Goal: Entertainment & Leisure: Consume media (video, audio)

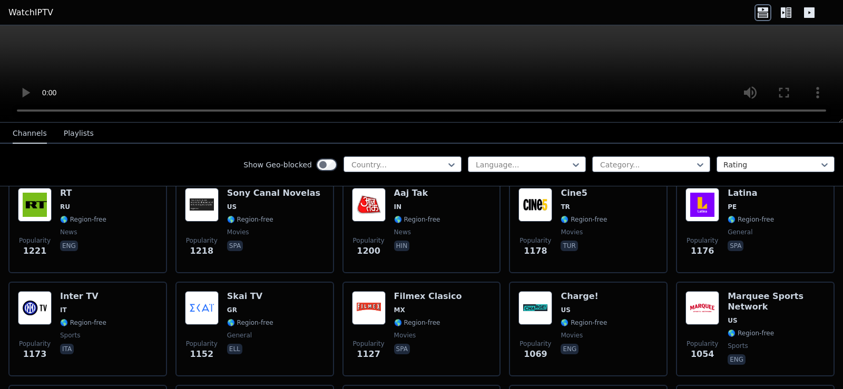
scroll to position [996, 0]
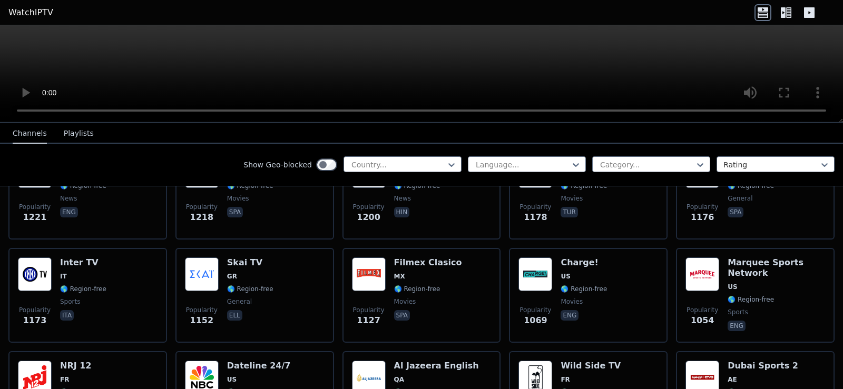
click at [74, 134] on button "Playlists" at bounding box center [79, 134] width 30 height 20
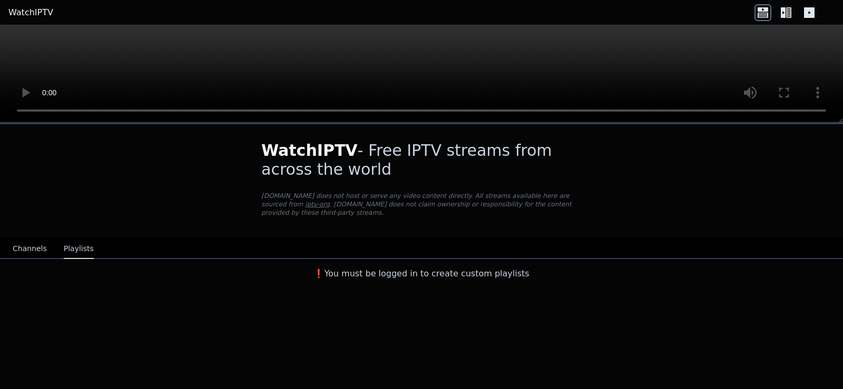
scroll to position [0, 0]
click at [25, 239] on button "Channels" at bounding box center [30, 249] width 34 height 20
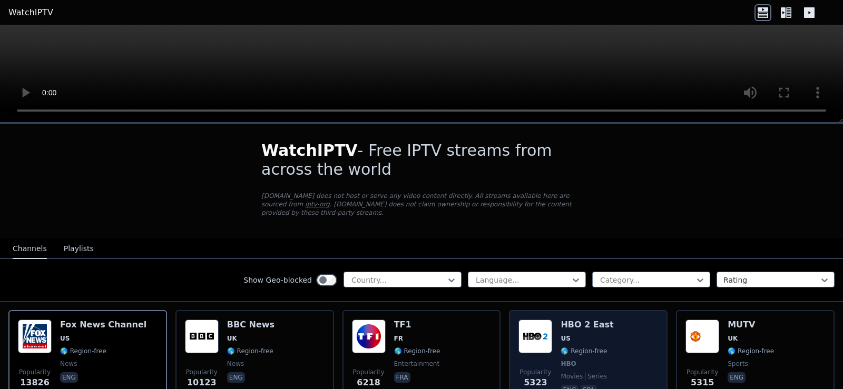
scroll to position [133, 0]
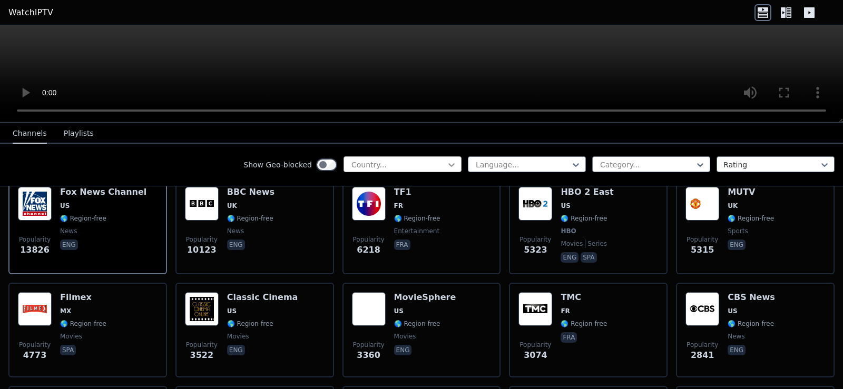
click at [454, 165] on icon at bounding box center [451, 165] width 11 height 11
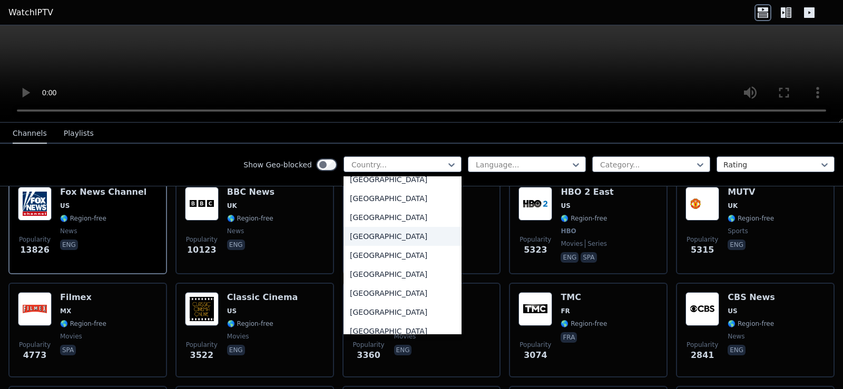
scroll to position [3652, 0]
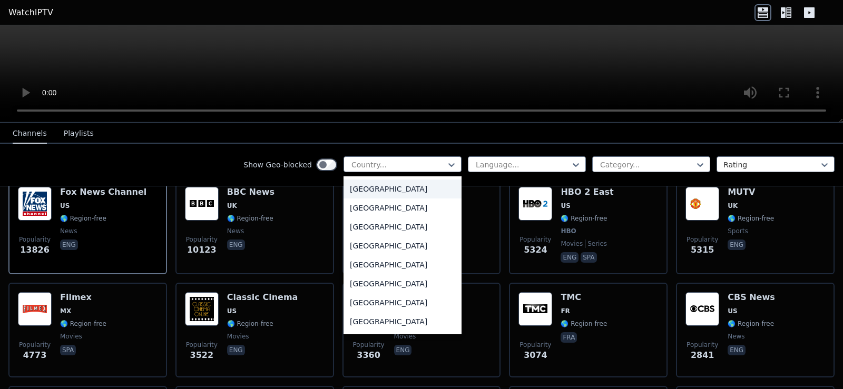
click at [402, 186] on div "[GEOGRAPHIC_DATA]" at bounding box center [403, 189] width 118 height 19
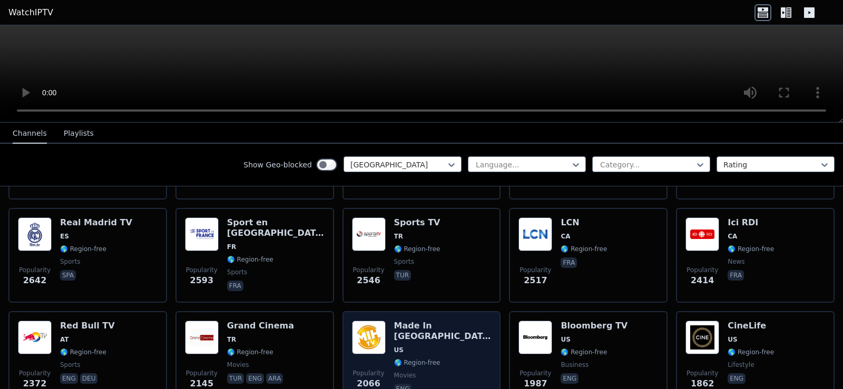
scroll to position [45, 0]
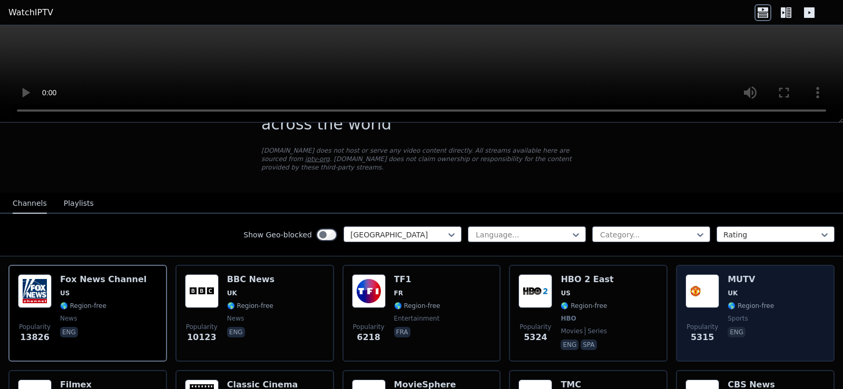
click at [782, 287] on div "Popularity 5315 MUTV UK 🌎 Region-free sports eng" at bounding box center [756, 314] width 140 height 78
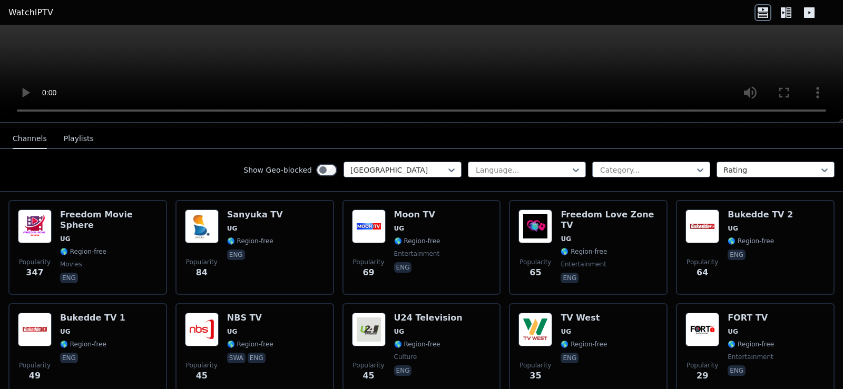
scroll to position [133, 0]
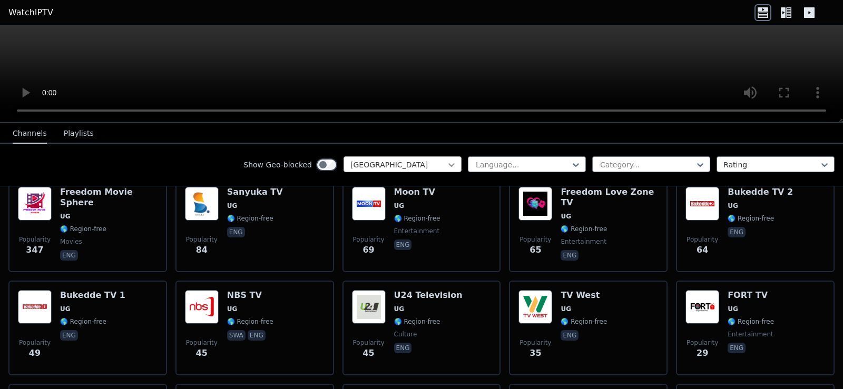
click at [449, 163] on icon at bounding box center [451, 165] width 11 height 11
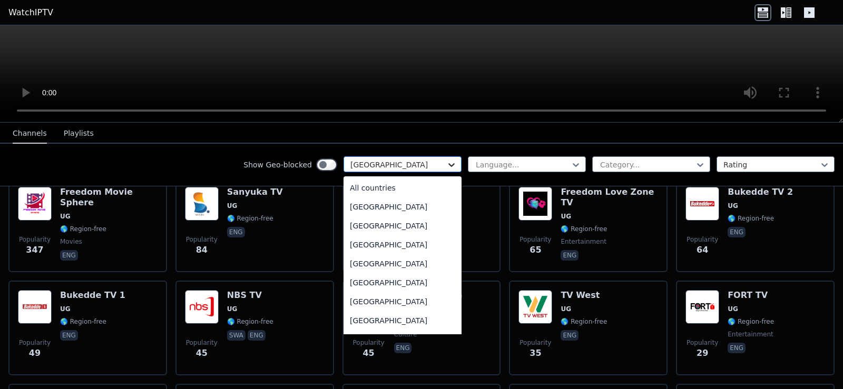
scroll to position [3523, 0]
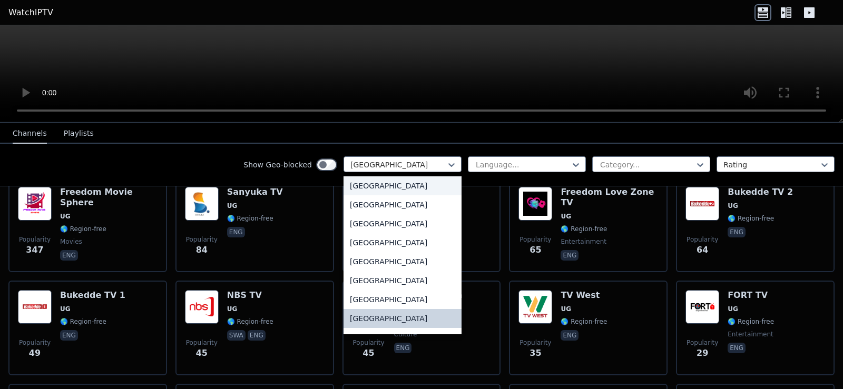
click at [409, 189] on div "[GEOGRAPHIC_DATA]" at bounding box center [403, 186] width 118 height 19
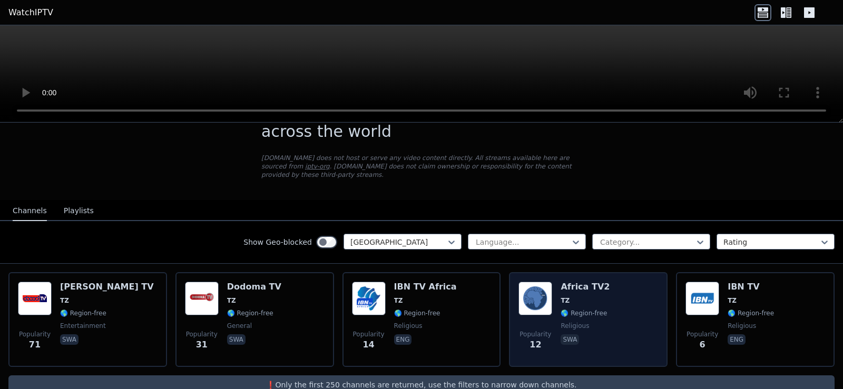
scroll to position [52, 0]
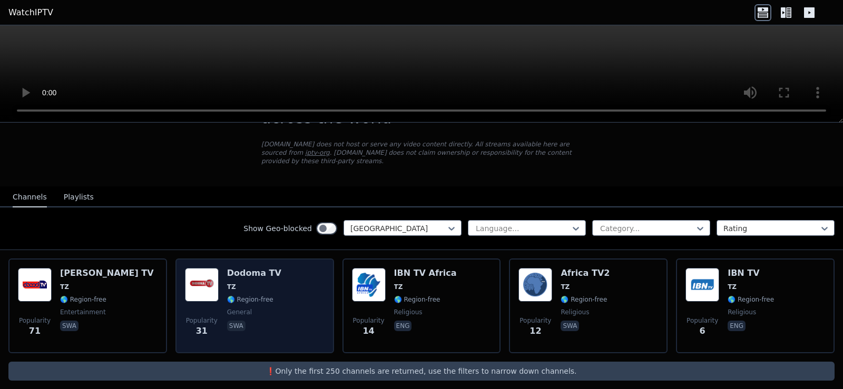
click at [265, 270] on h6 "Dodoma TV" at bounding box center [254, 273] width 54 height 11
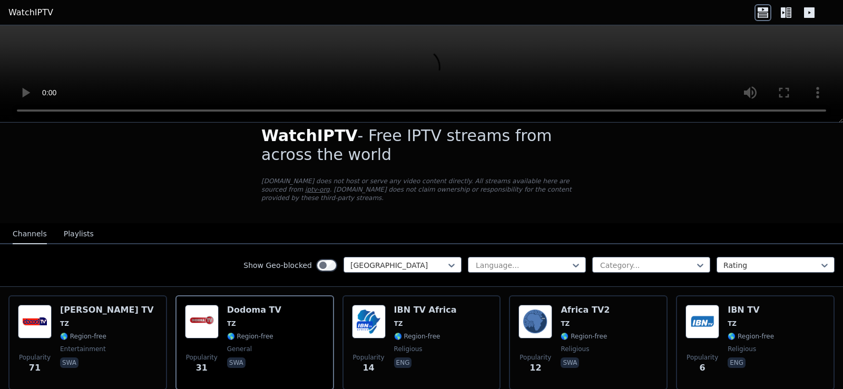
scroll to position [0, 0]
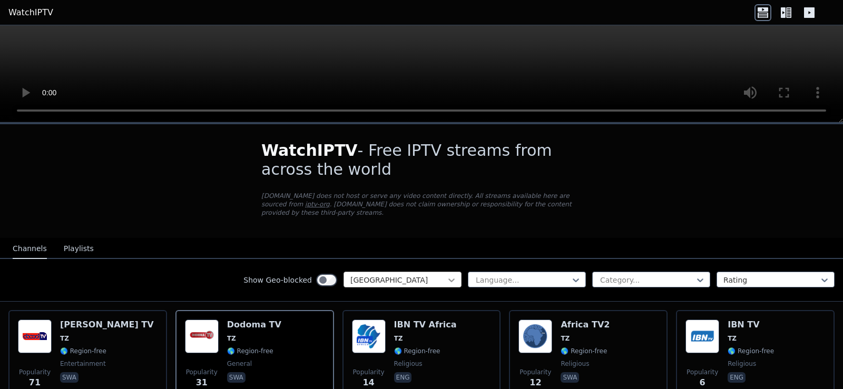
click at [454, 275] on icon at bounding box center [451, 280] width 11 height 11
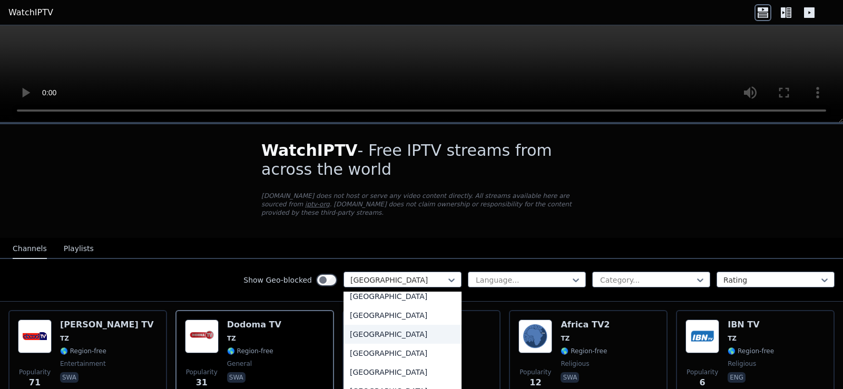
scroll to position [3689, 0]
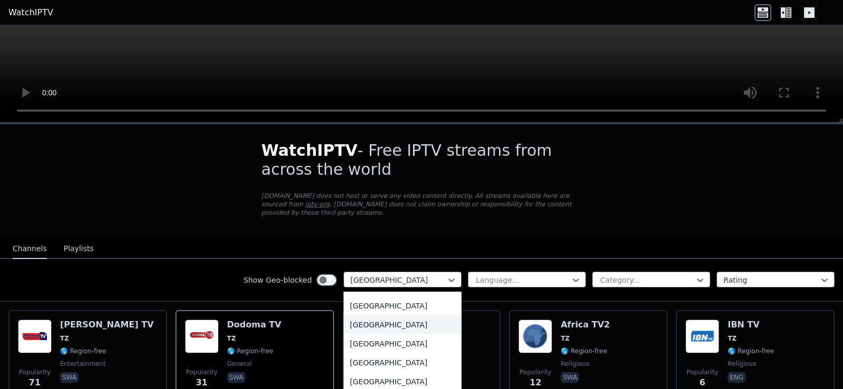
click at [416, 316] on div "[GEOGRAPHIC_DATA]" at bounding box center [403, 325] width 118 height 19
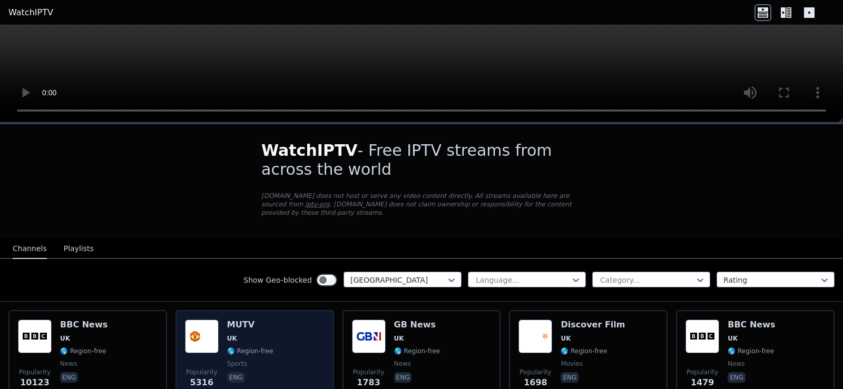
click at [276, 333] on div "Popularity 5316 MUTV [GEOGRAPHIC_DATA] 🌎 Region-free sports eng" at bounding box center [255, 358] width 140 height 76
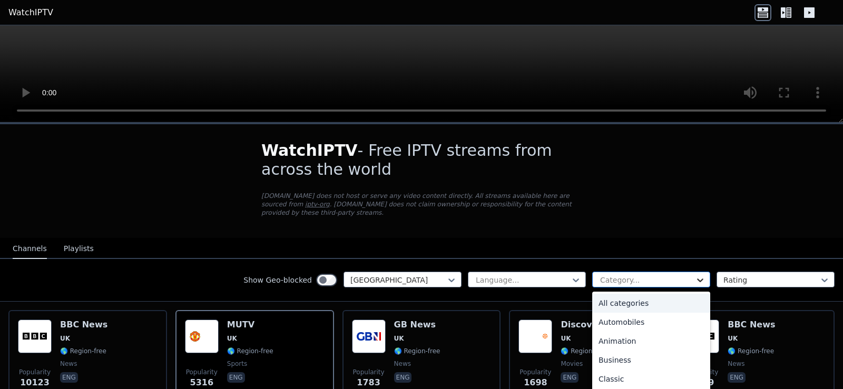
click at [699, 279] on icon at bounding box center [700, 281] width 6 height 4
click at [647, 335] on div "Sports" at bounding box center [651, 344] width 118 height 19
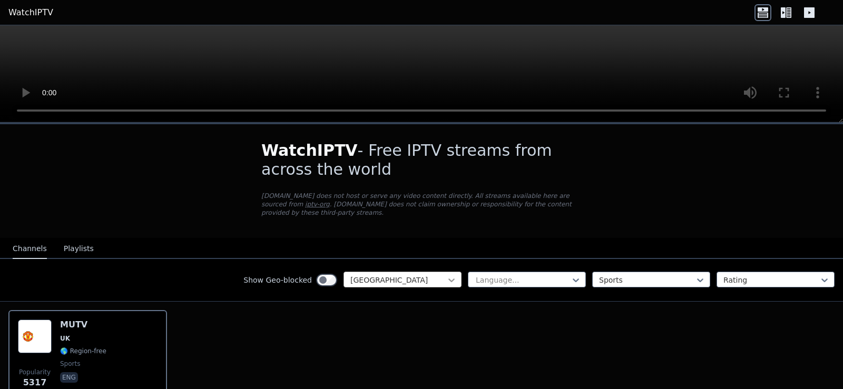
click at [451, 279] on icon at bounding box center [452, 281] width 6 height 4
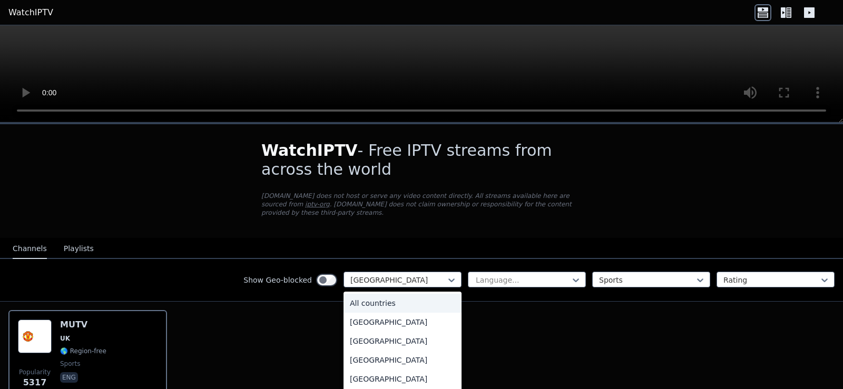
click at [420, 294] on div "All countries" at bounding box center [403, 303] width 118 height 19
